Goal: Task Accomplishment & Management: Manage account settings

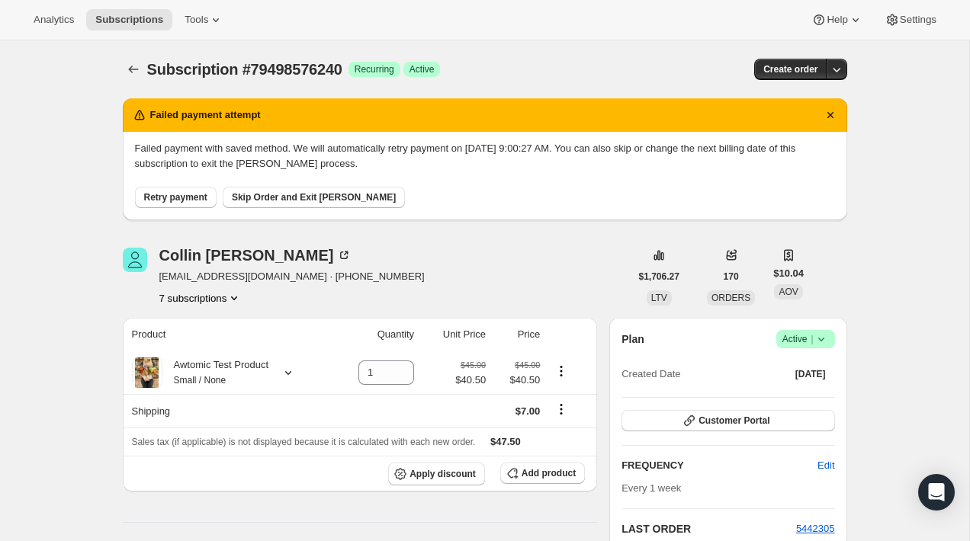
scroll to position [814, 0]
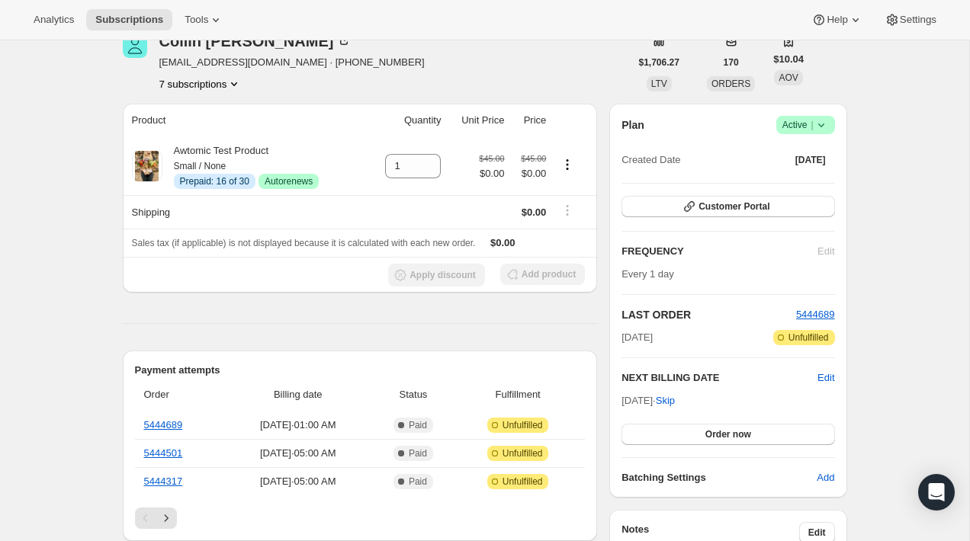
scroll to position [100, 0]
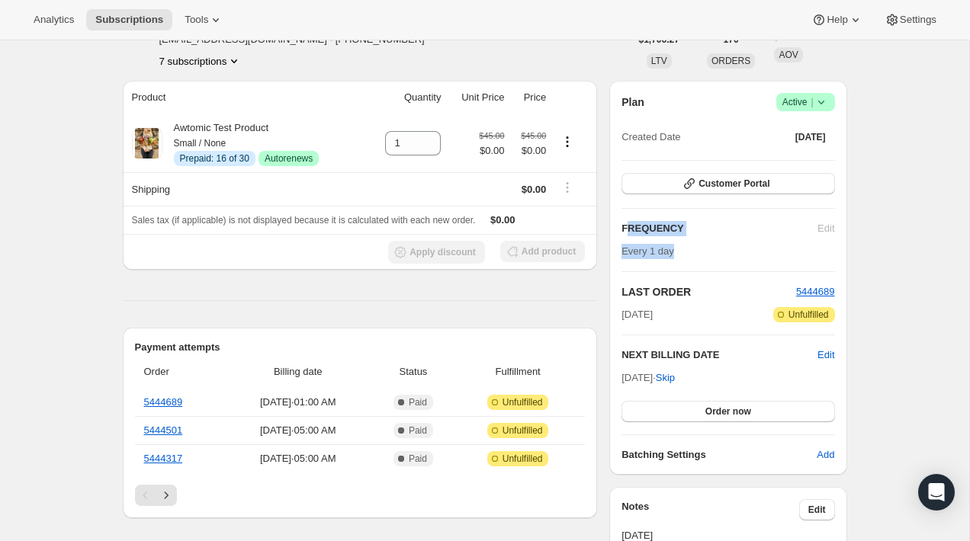
drag, startPoint x: 700, startPoint y: 255, endPoint x: 631, endPoint y: 230, distance: 73.6
click at [631, 230] on div "FREQUENCY Edit Every 1 day" at bounding box center [727, 240] width 213 height 38
click at [716, 258] on div "Plan Success Active | Created Date [DATE] Customer Portal FREQUENCY Edit Every …" at bounding box center [727, 278] width 213 height 370
drag, startPoint x: 678, startPoint y: 254, endPoint x: 689, endPoint y: 223, distance: 33.0
click at [689, 223] on div "FREQUENCY Edit Every 1 day" at bounding box center [727, 240] width 213 height 38
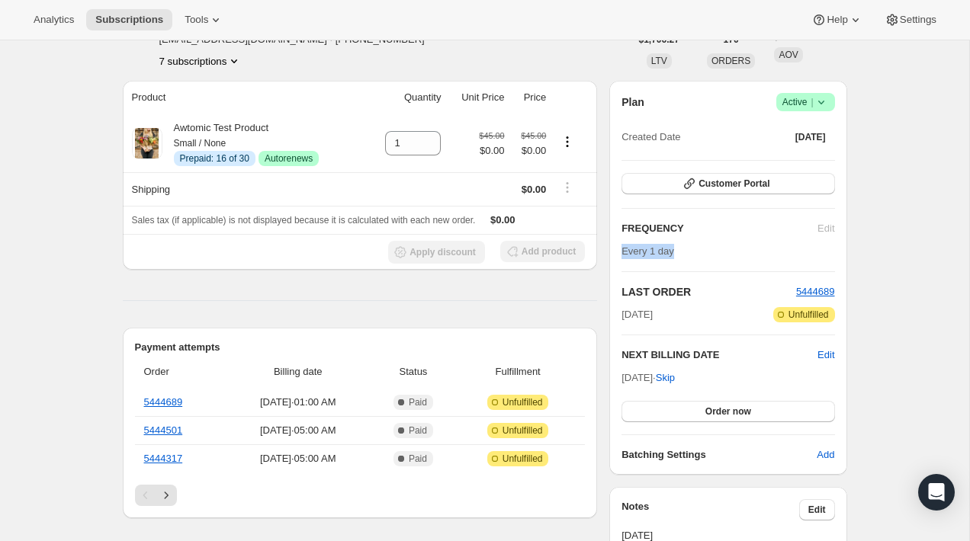
scroll to position [0, 0]
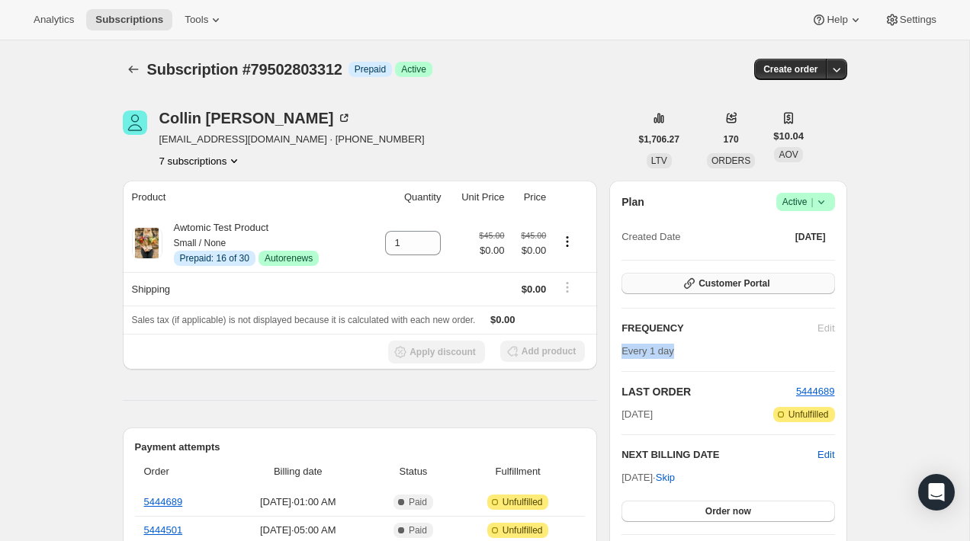
click at [705, 284] on span "Customer Portal" at bounding box center [733, 284] width 71 height 12
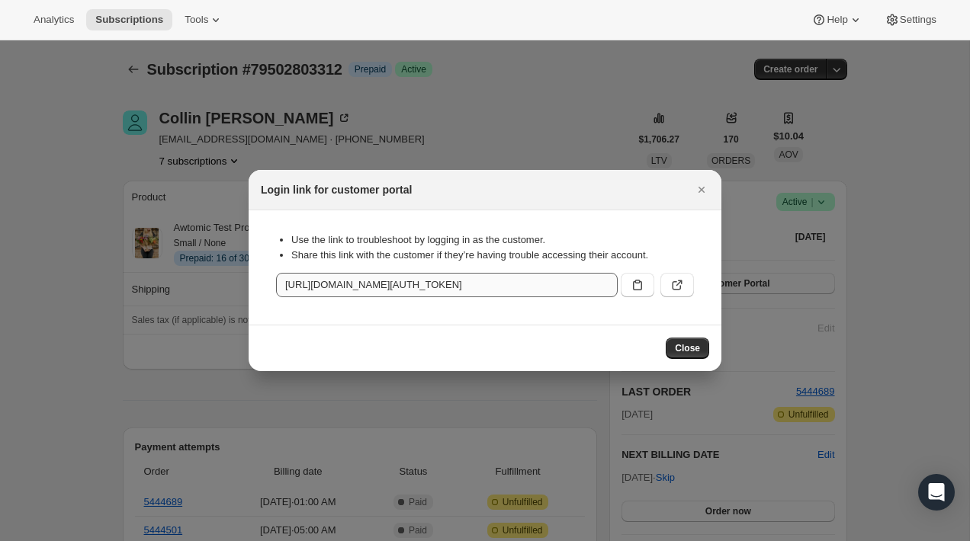
click at [540, 297] on div "Use the link to troubleshoot by logging in as the customer. Share this link wit…" at bounding box center [485, 268] width 448 height 90
click at [670, 288] on icon ":r48:" at bounding box center [676, 285] width 15 height 15
click at [513, 111] on div at bounding box center [485, 270] width 970 height 541
